Goal: Task Accomplishment & Management: Use online tool/utility

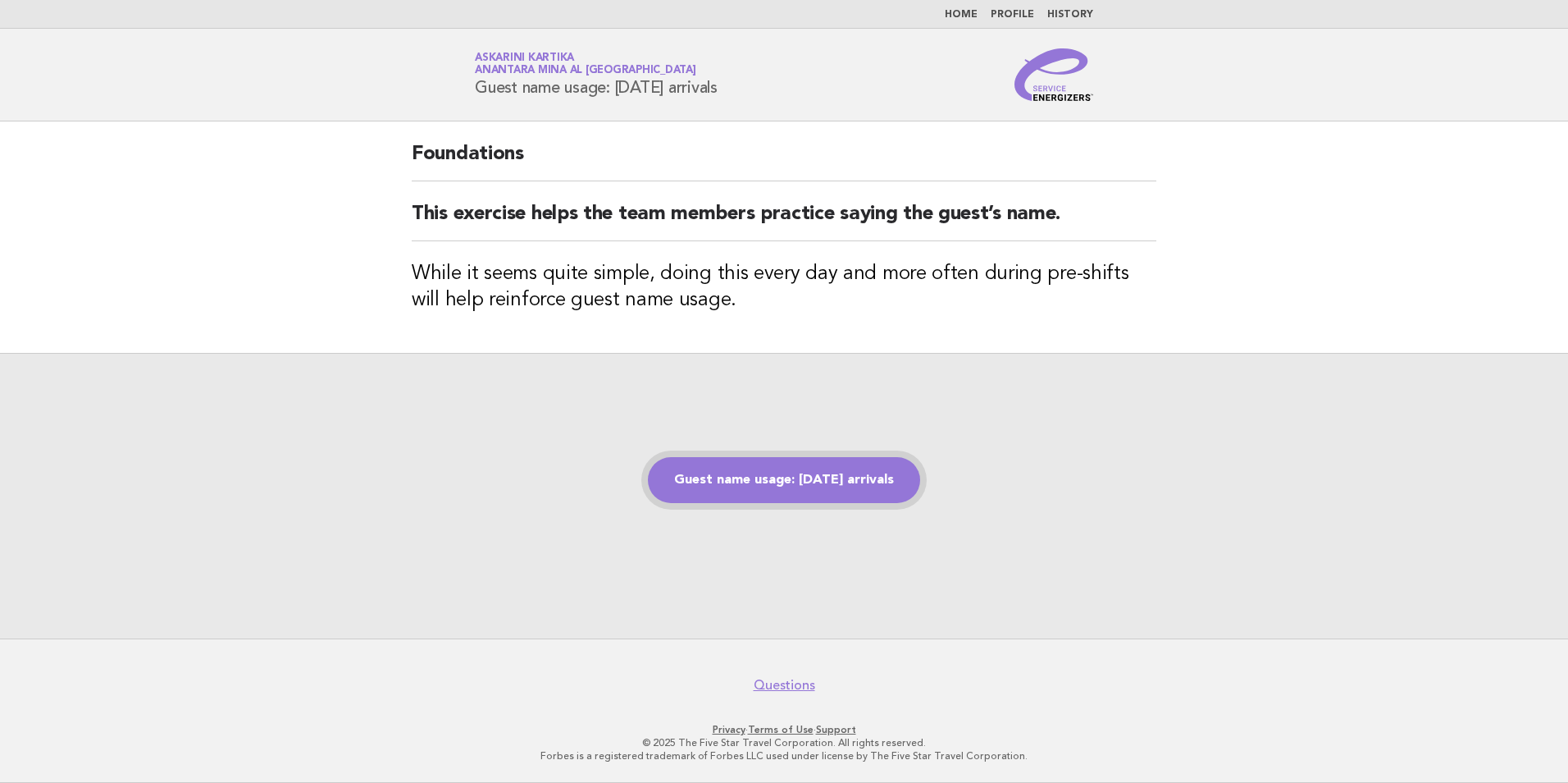
click at [737, 493] on link "Guest name usage: [DATE] arrivals" at bounding box center [784, 480] width 272 height 46
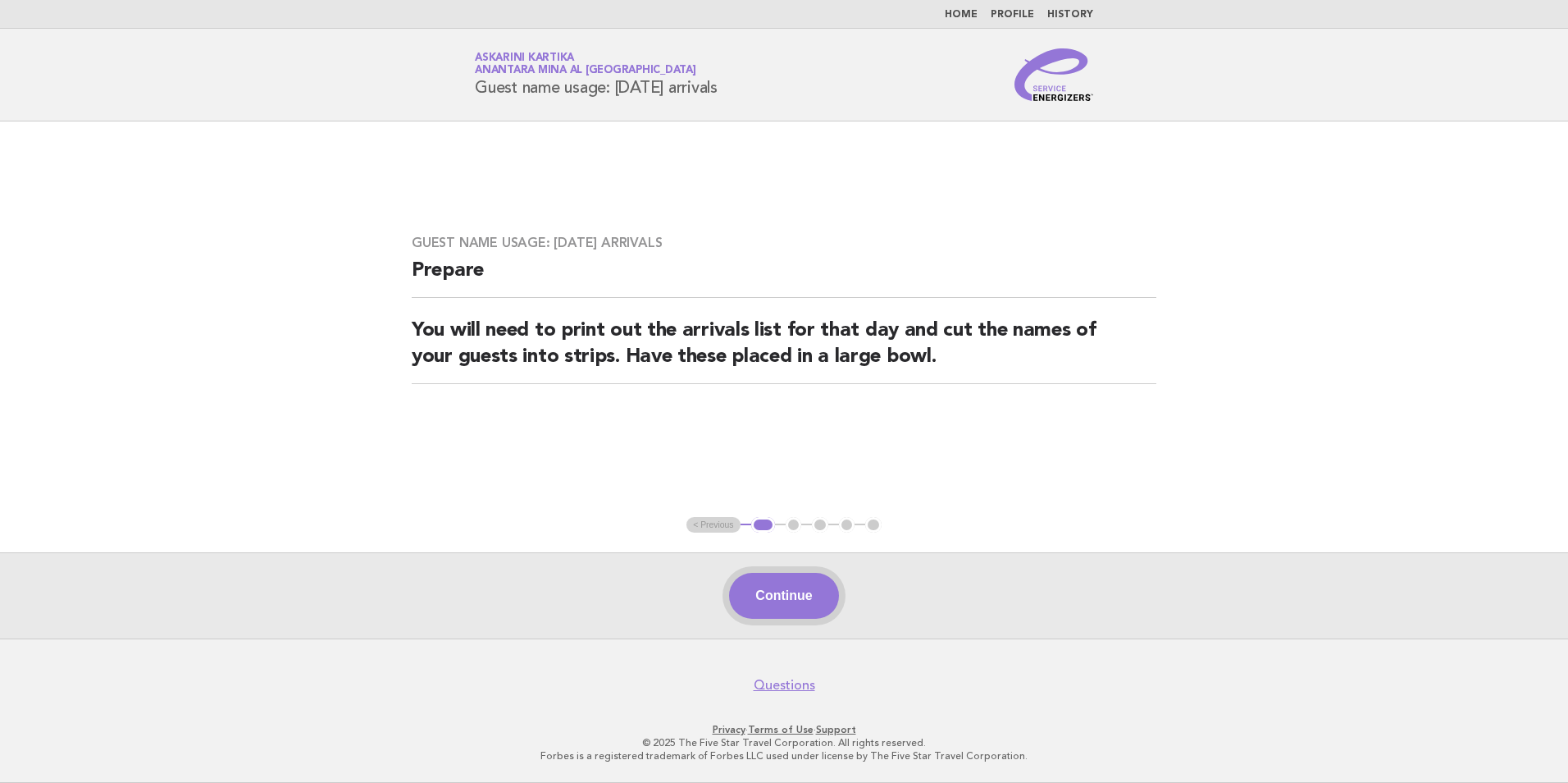
click at [768, 601] on button "Continue" at bounding box center [784, 596] width 109 height 46
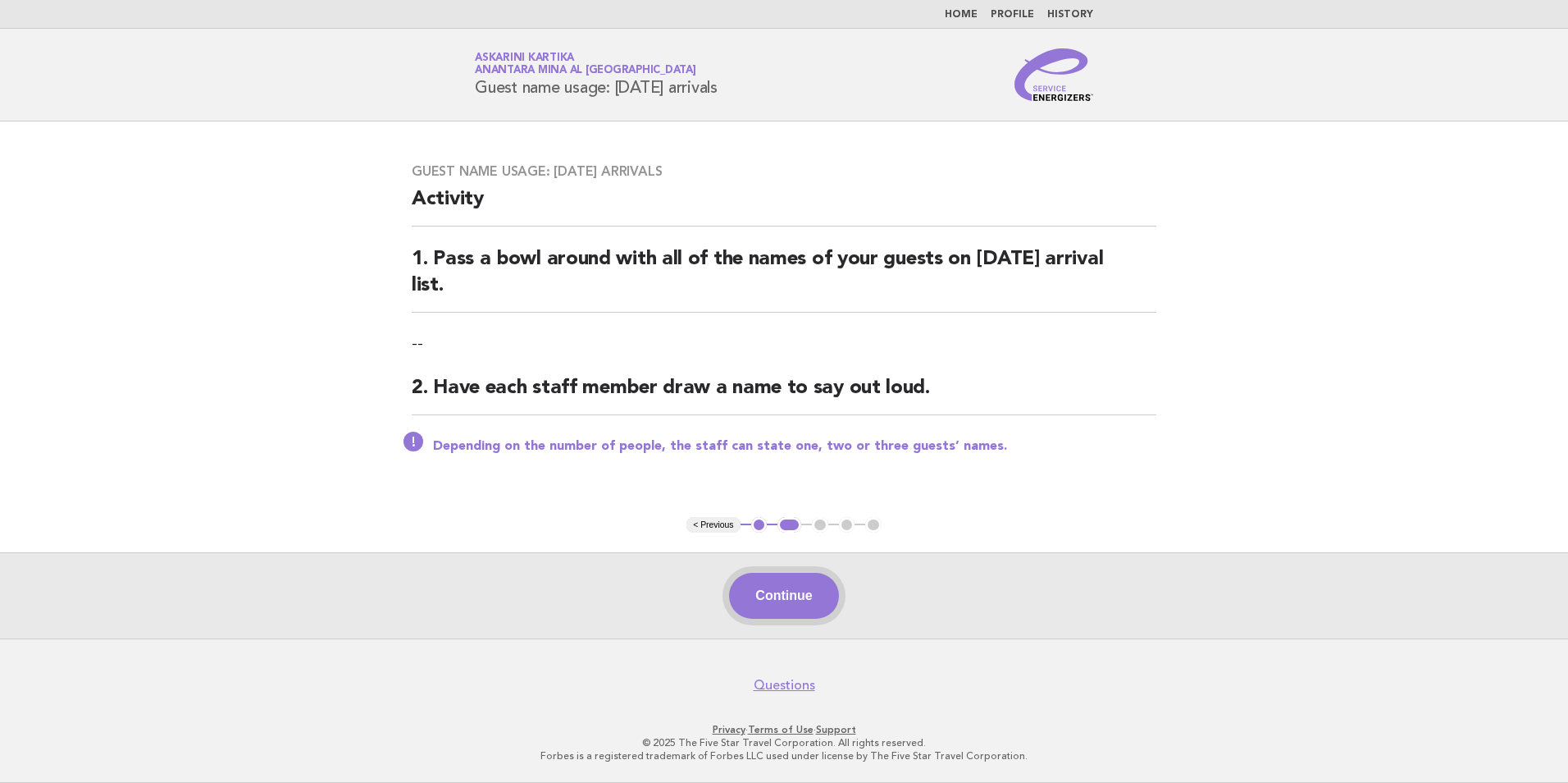
click at [776, 591] on button "Continue" at bounding box center [784, 596] width 109 height 46
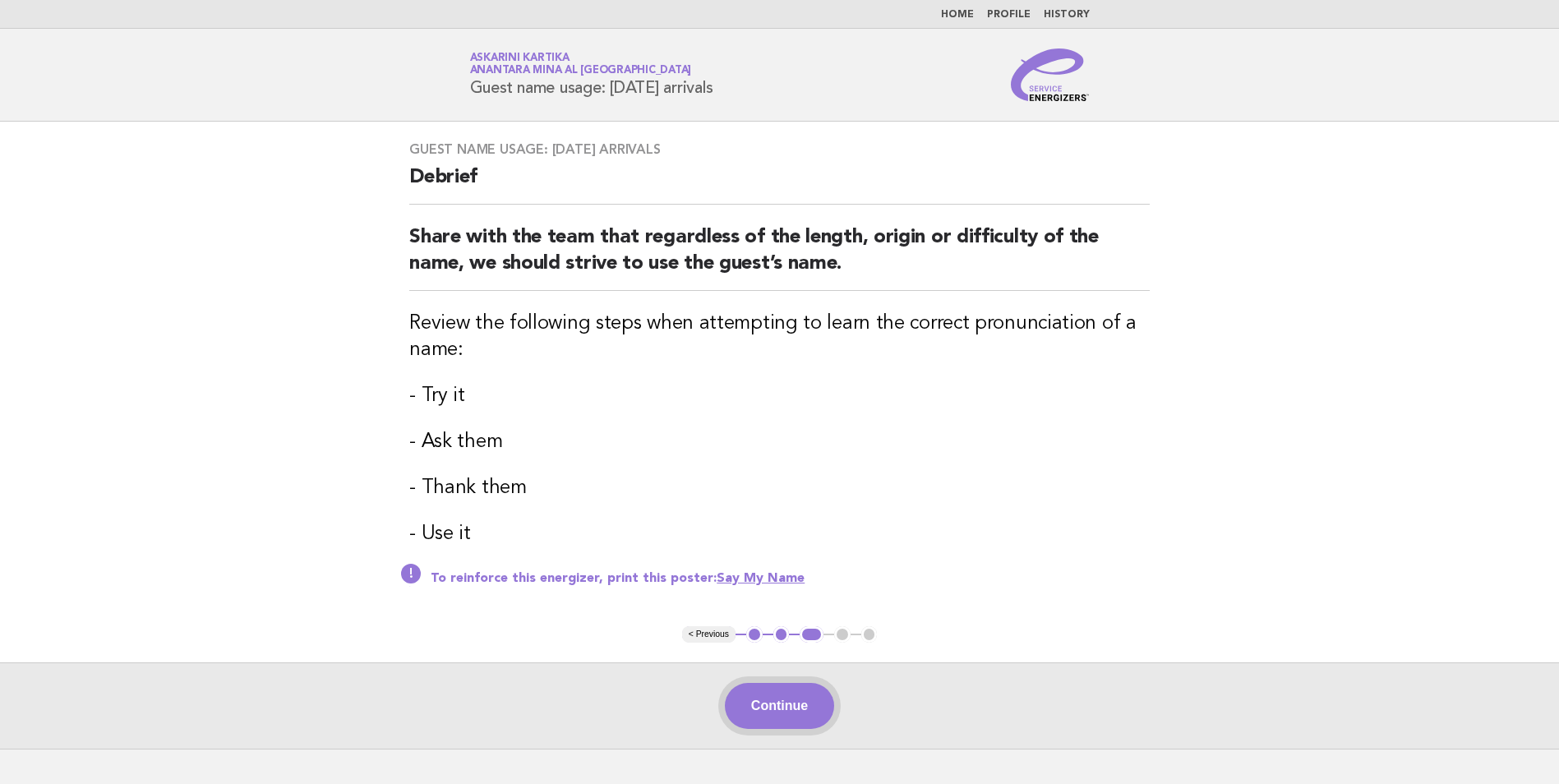
click at [772, 705] on button "Continue" at bounding box center [780, 706] width 109 height 46
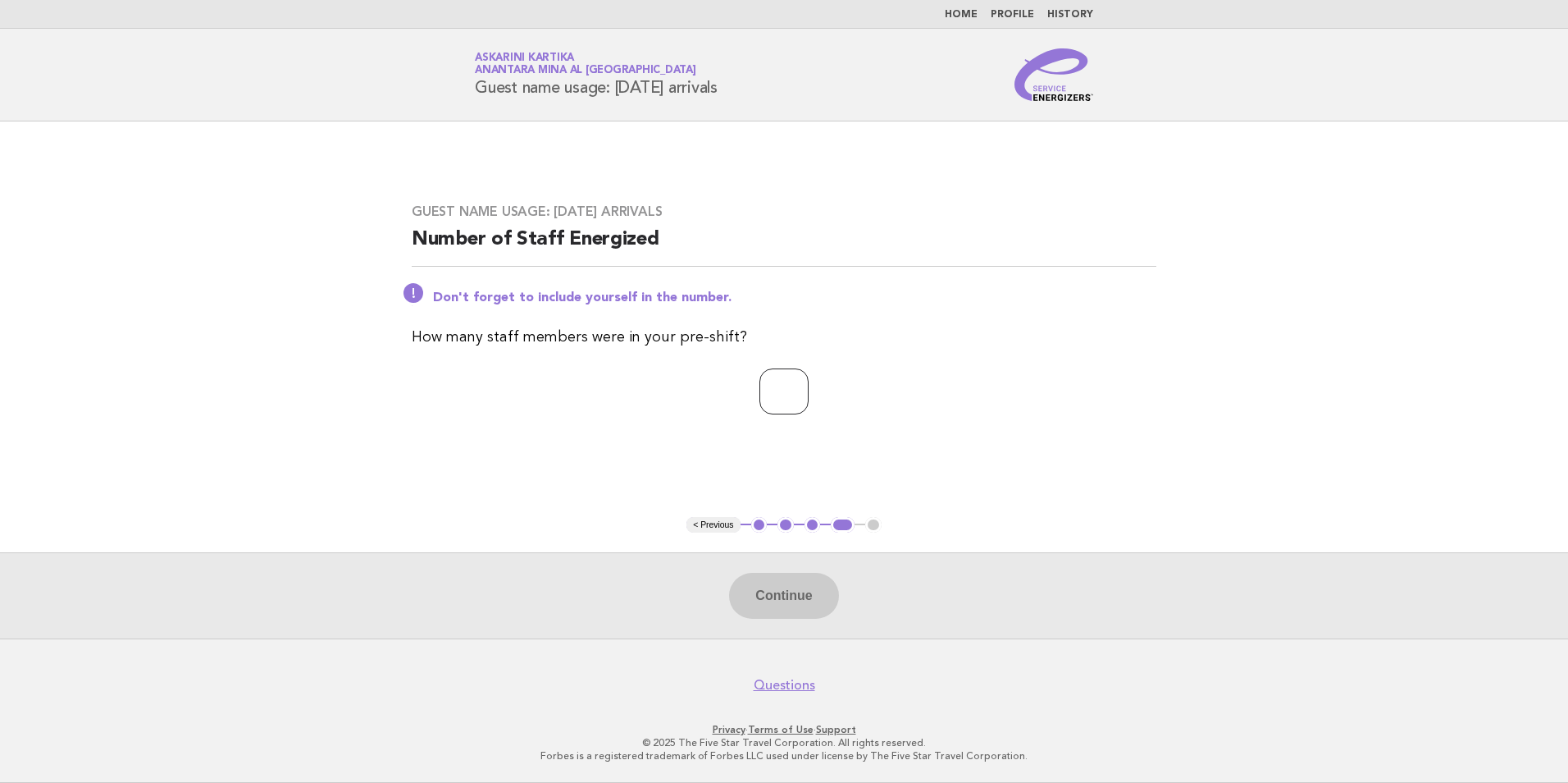
click at [760, 389] on input "number" at bounding box center [784, 391] width 49 height 46
type input "*"
click at [781, 599] on button "Continue" at bounding box center [784, 596] width 109 height 46
